Goal: Information Seeking & Learning: Learn about a topic

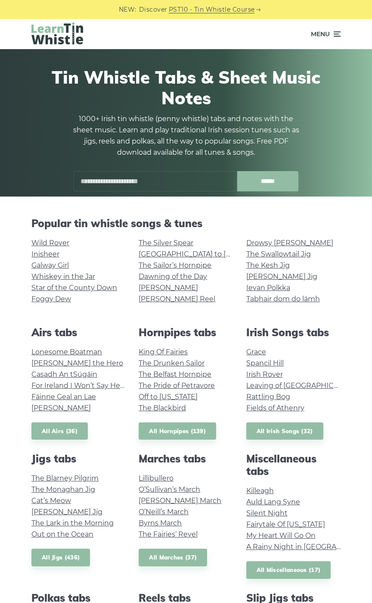
click at [297, 245] on link "Drowsy [PERSON_NAME]" at bounding box center [290, 243] width 87 height 8
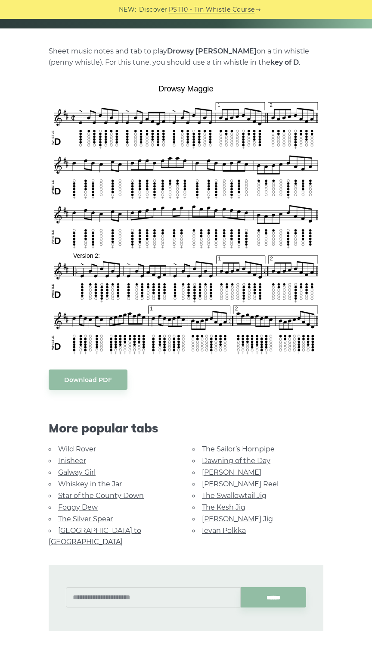
scroll to position [169, 0]
click at [246, 483] on link "[PERSON_NAME] Reel" at bounding box center [240, 483] width 77 height 8
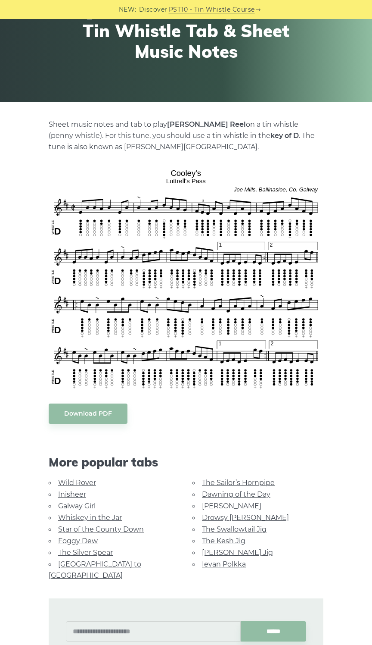
scroll to position [106, 0]
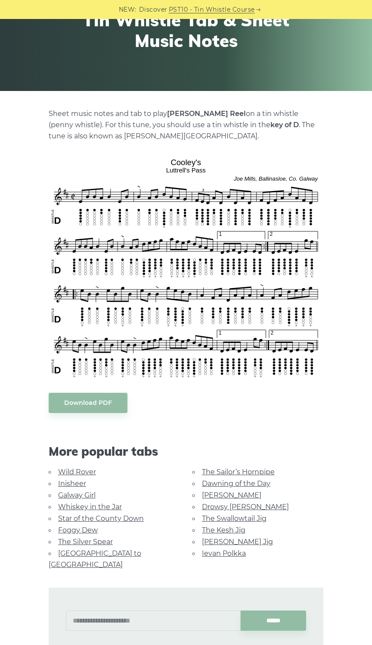
click at [248, 543] on link "[PERSON_NAME] Jig" at bounding box center [237, 542] width 71 height 8
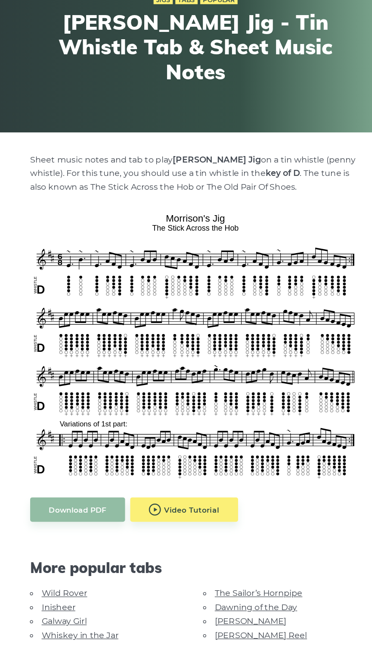
click at [235, 616] on link "[PERSON_NAME] Reel" at bounding box center [240, 614] width 77 height 8
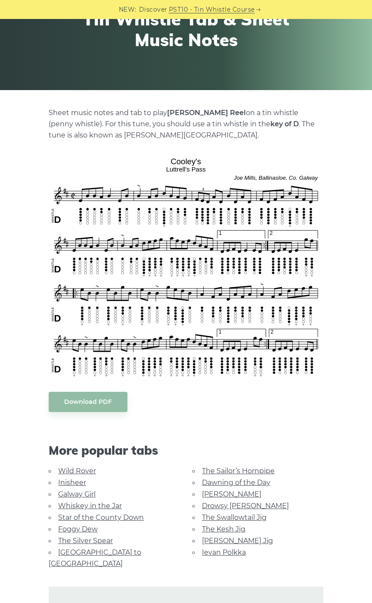
scroll to position [106, 0]
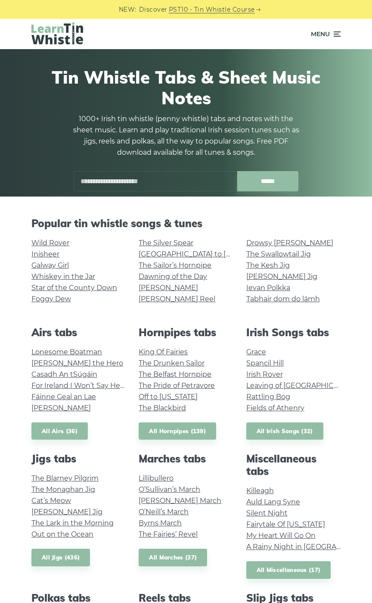
click at [257, 245] on link "Drowsy [PERSON_NAME]" at bounding box center [290, 243] width 87 height 8
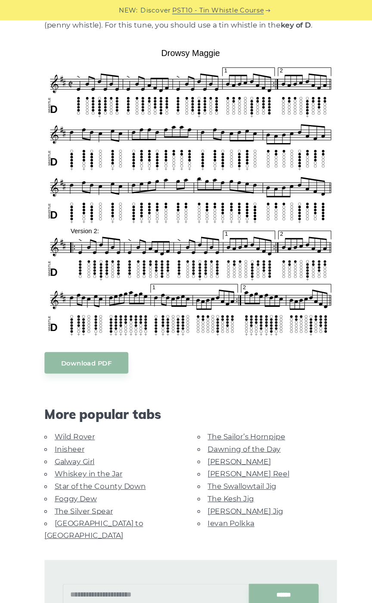
scroll to position [206, 0]
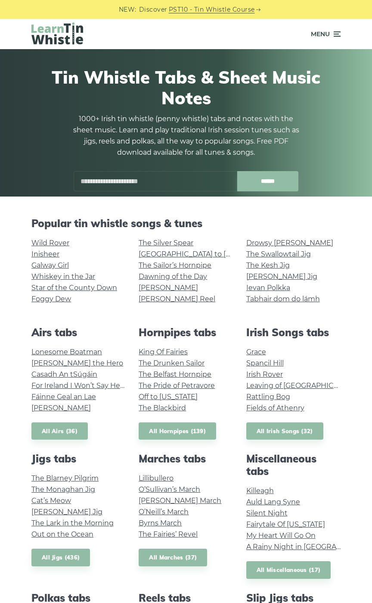
click at [126, 178] on input "text" at bounding box center [156, 181] width 164 height 20
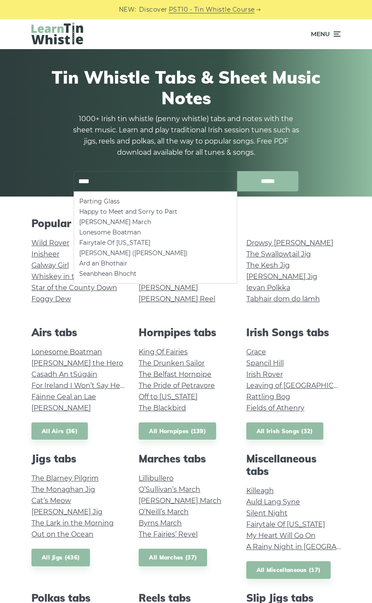
click at [94, 202] on li "Parting Glass" at bounding box center [155, 201] width 153 height 10
type input "**********"
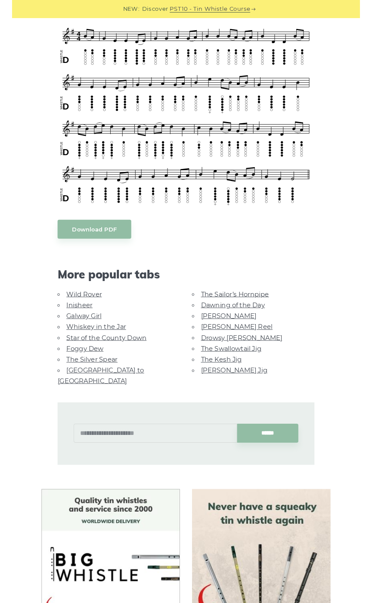
scroll to position [244, 0]
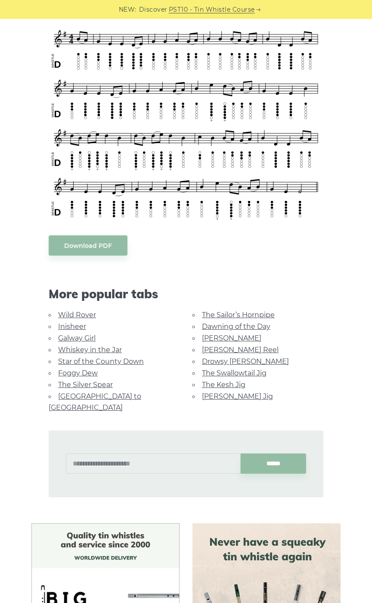
click at [214, 386] on link "The Kesh Jig" at bounding box center [224, 385] width 44 height 8
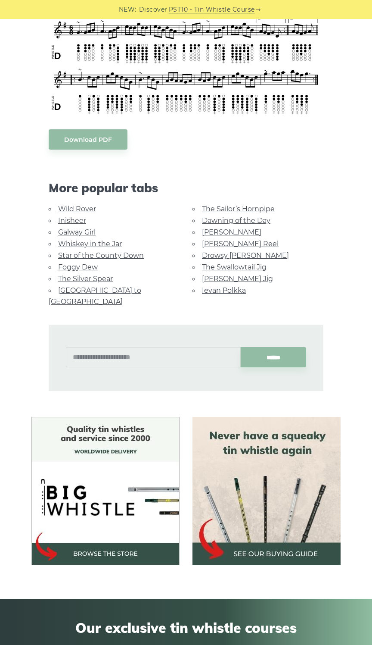
scroll to position [277, 0]
